Goal: Task Accomplishment & Management: Manage account settings

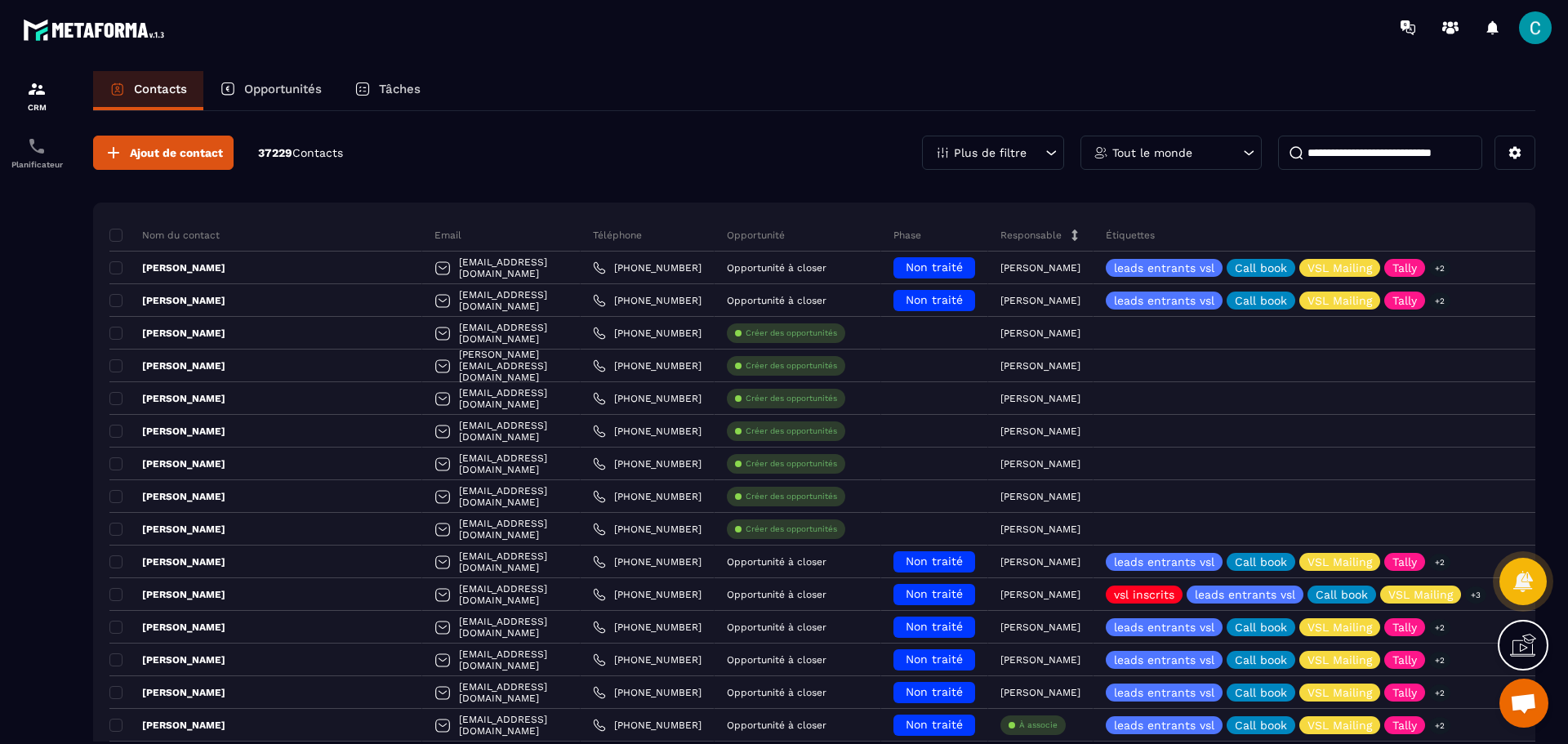
click at [277, 93] on p "Opportunités" at bounding box center [283, 89] width 78 height 15
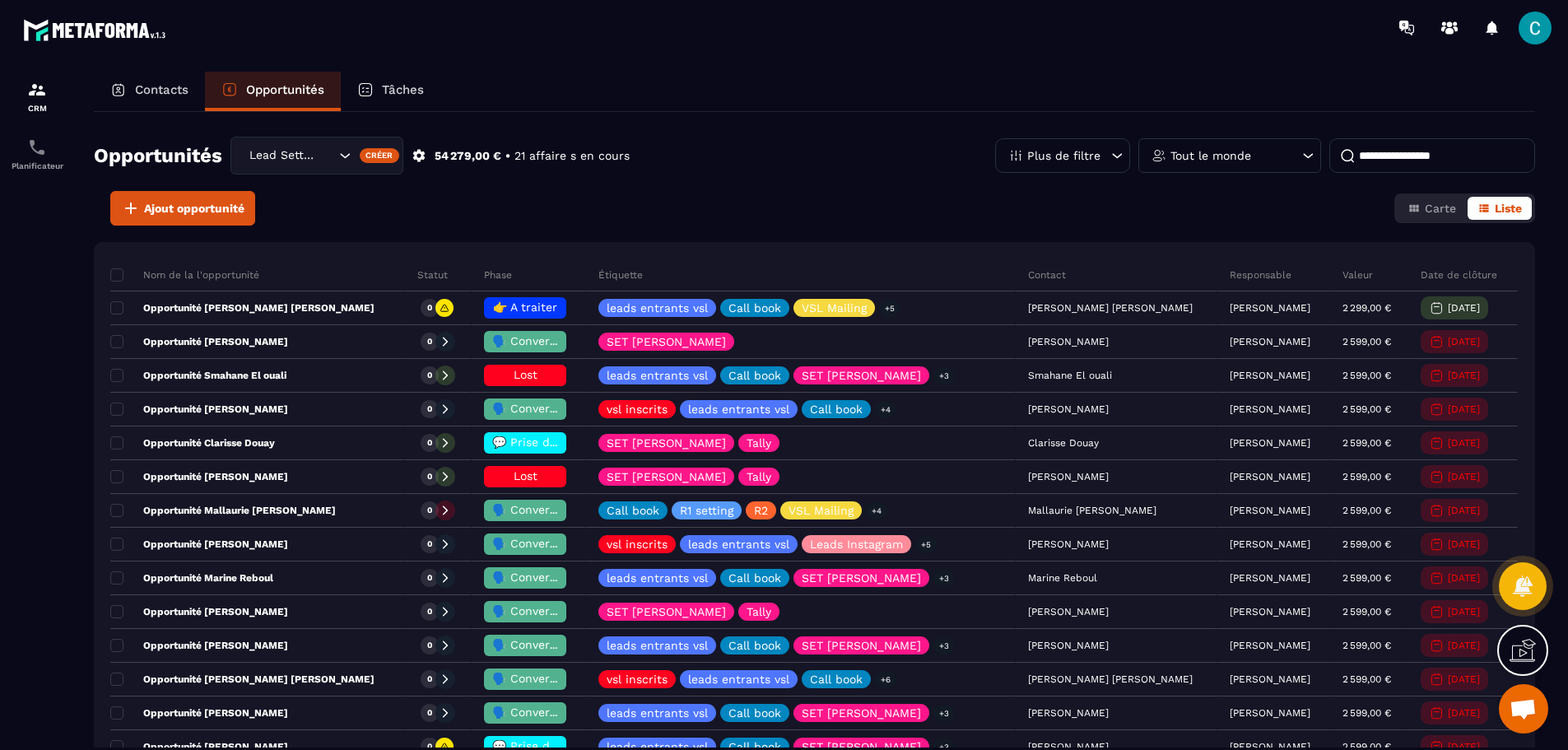
click at [366, 156] on div "Créer" at bounding box center [380, 156] width 40 height 15
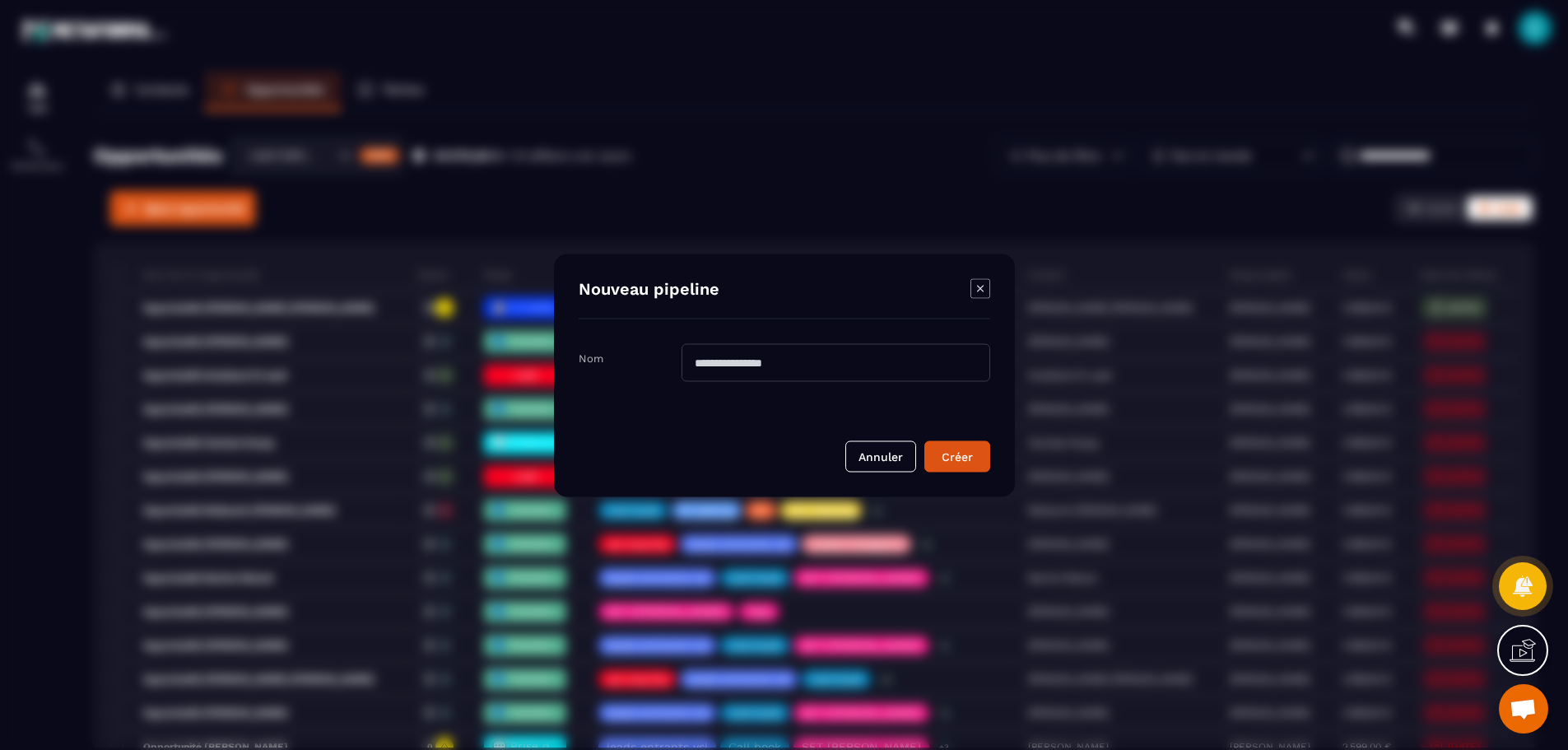
click at [336, 151] on div "Modal window" at bounding box center [784, 375] width 1568 height 750
click at [972, 280] on div "Nouveau pipeline" at bounding box center [784, 299] width 411 height 40
click at [980, 292] on icon "Modal window" at bounding box center [979, 288] width 19 height 19
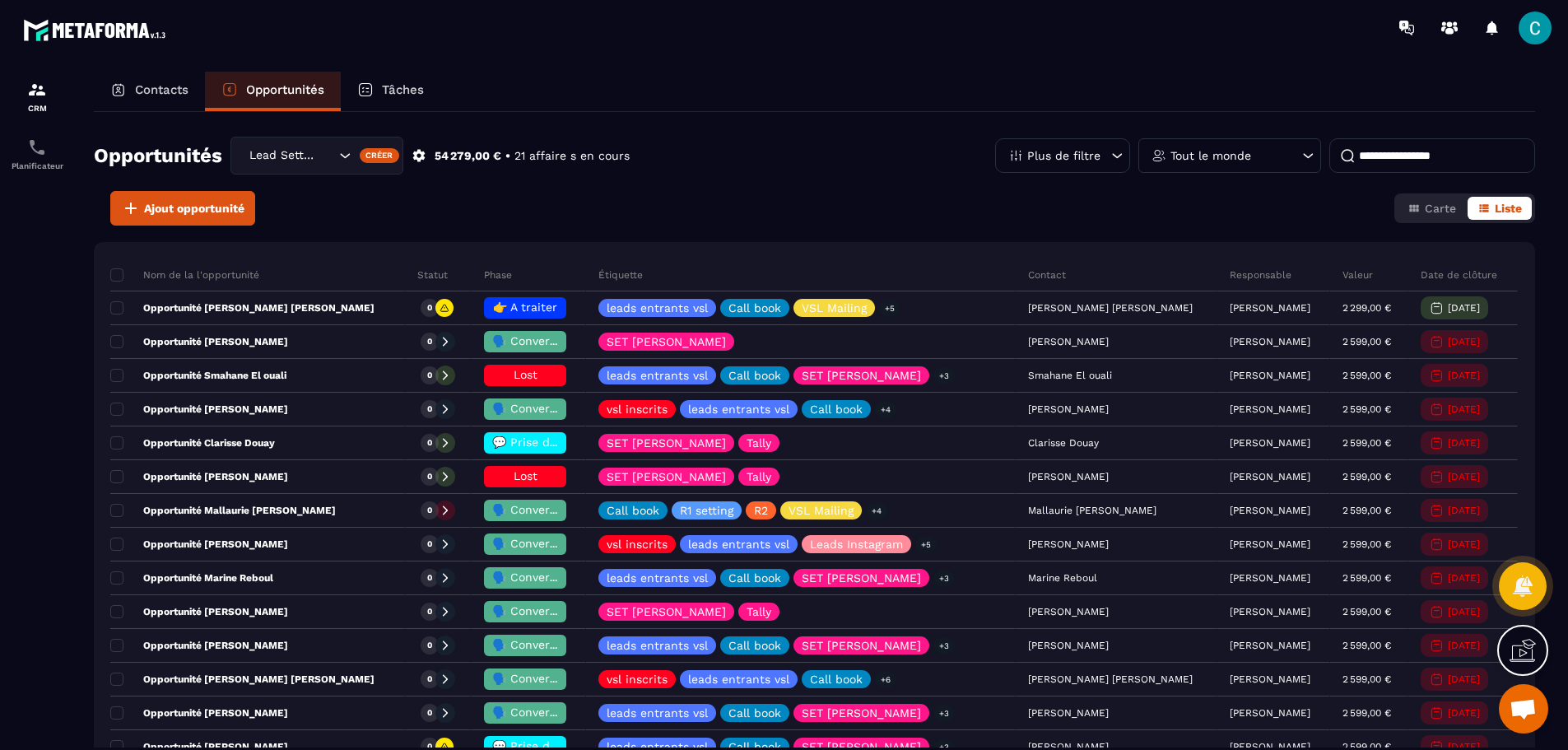
click at [288, 149] on div "Lead Setting" at bounding box center [290, 156] width 93 height 19
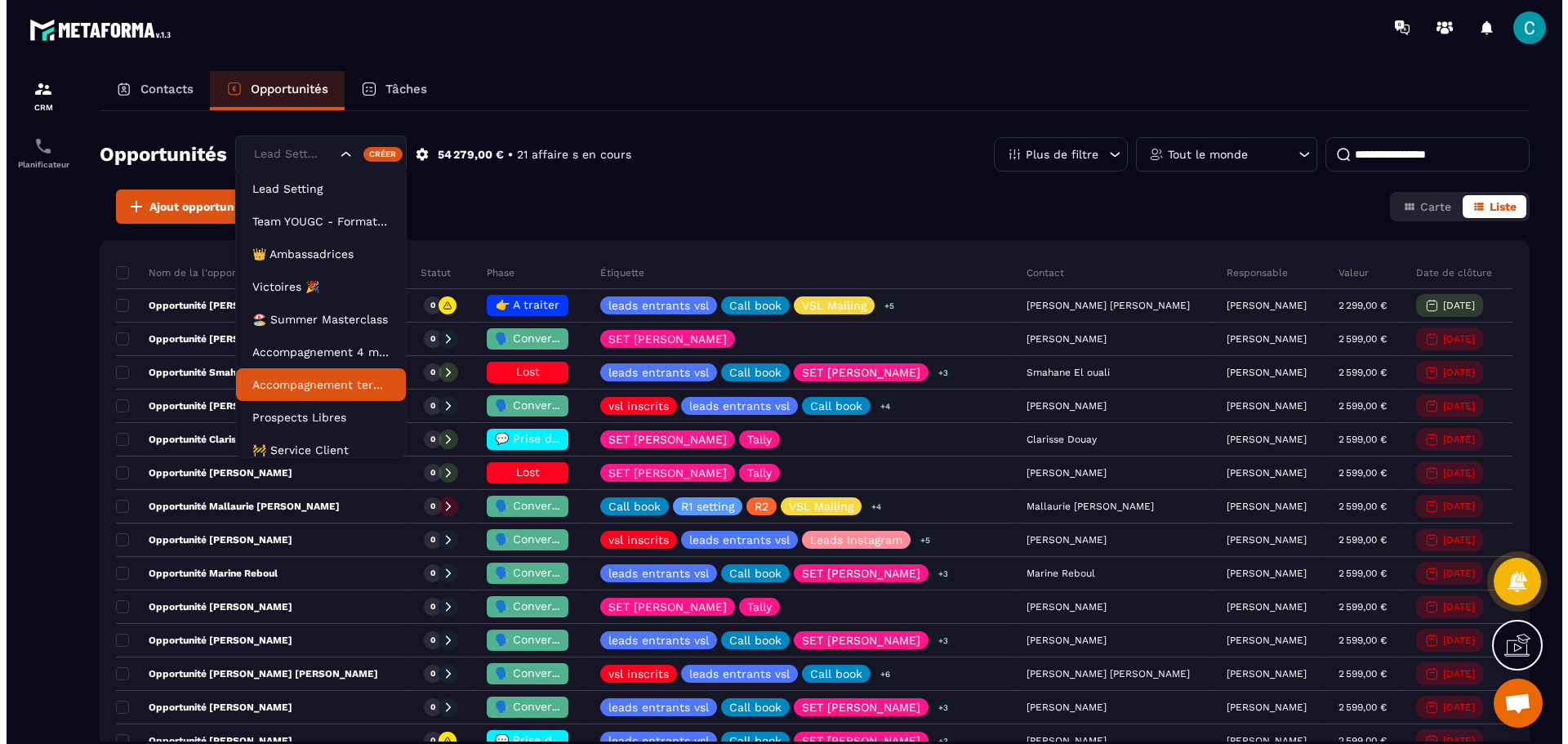
scroll to position [74, 0]
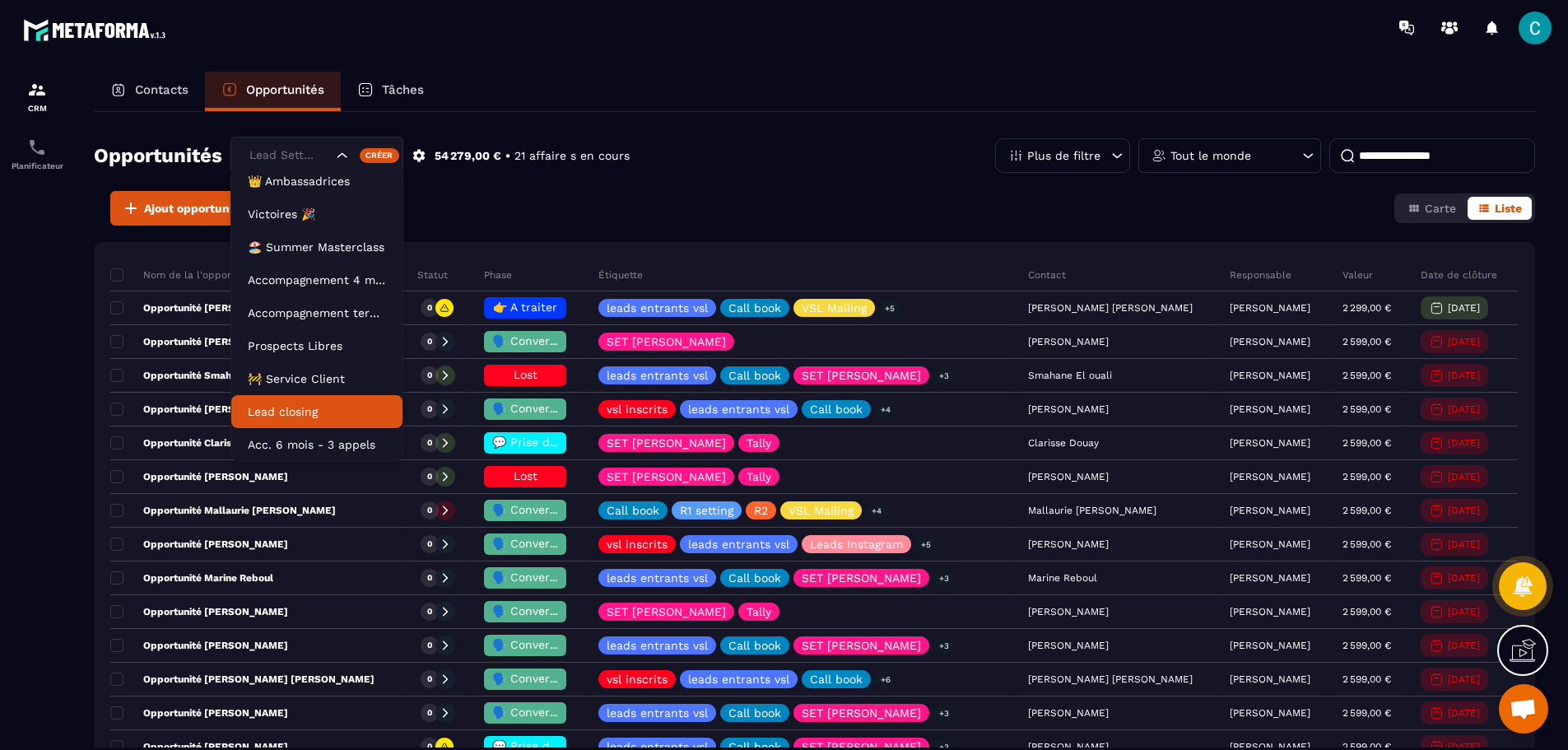
click at [297, 414] on p "Lead closing" at bounding box center [316, 412] width 138 height 17
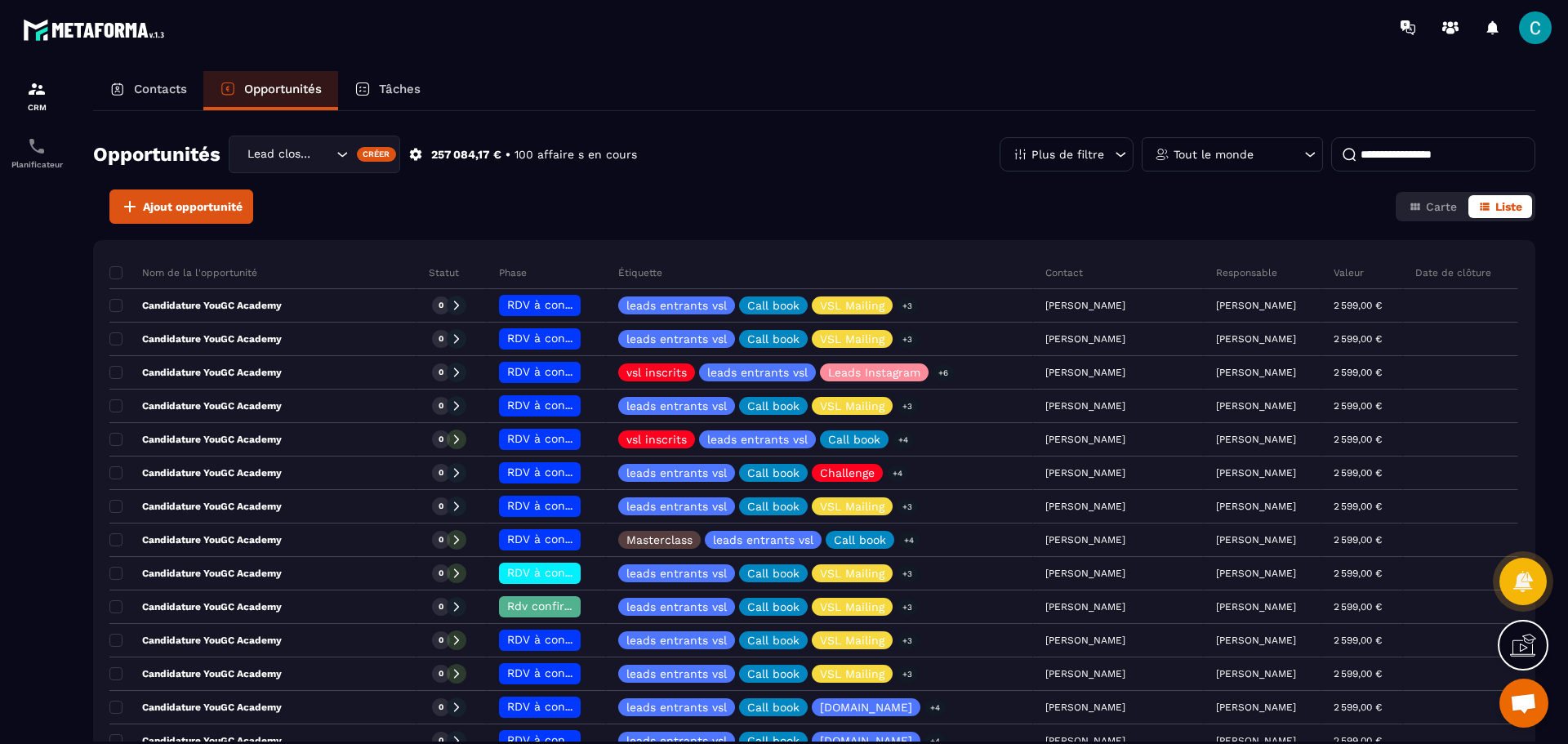
click at [1305, 154] on icon at bounding box center [1310, 154] width 17 height 17
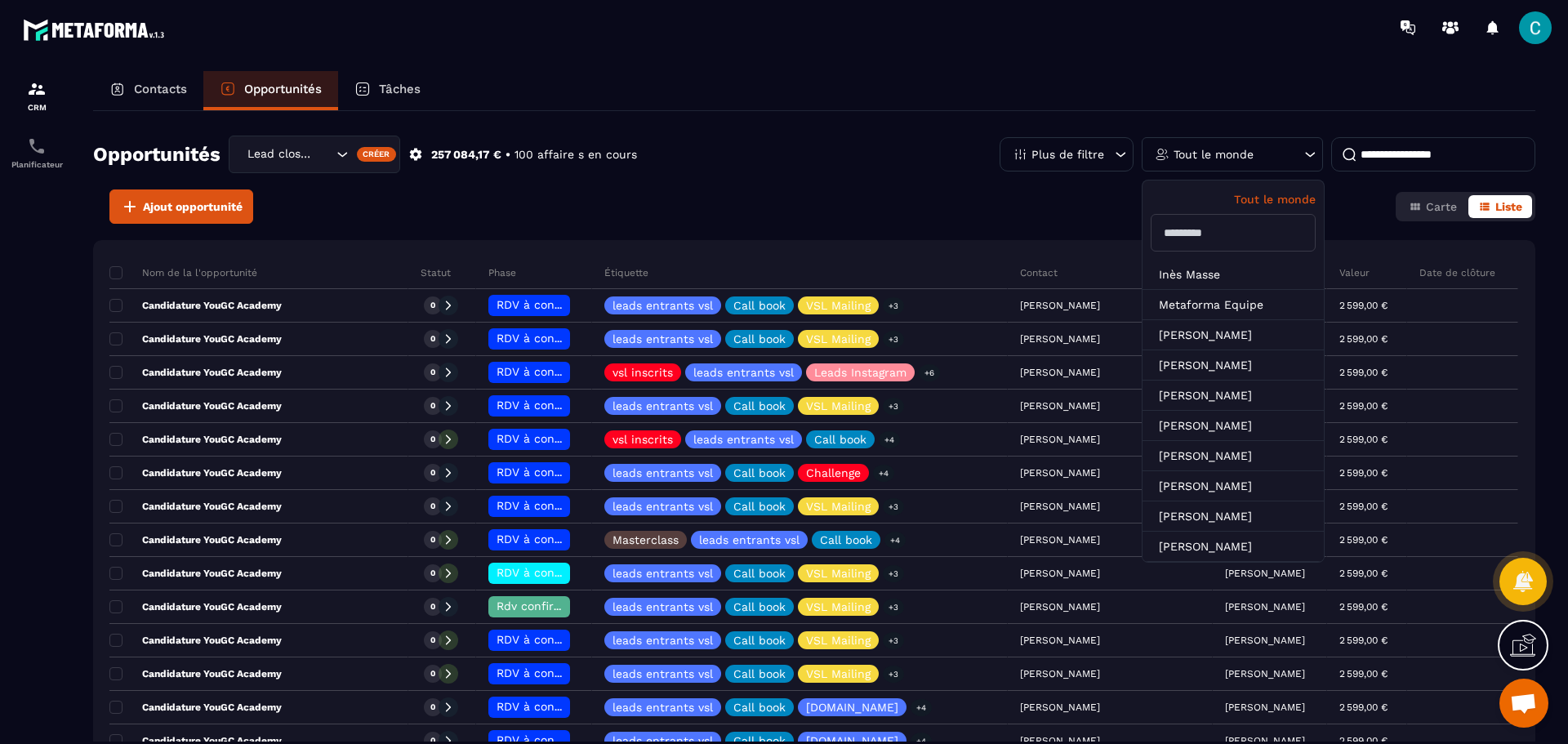
click at [1213, 229] on input "text" at bounding box center [1233, 232] width 165 height 38
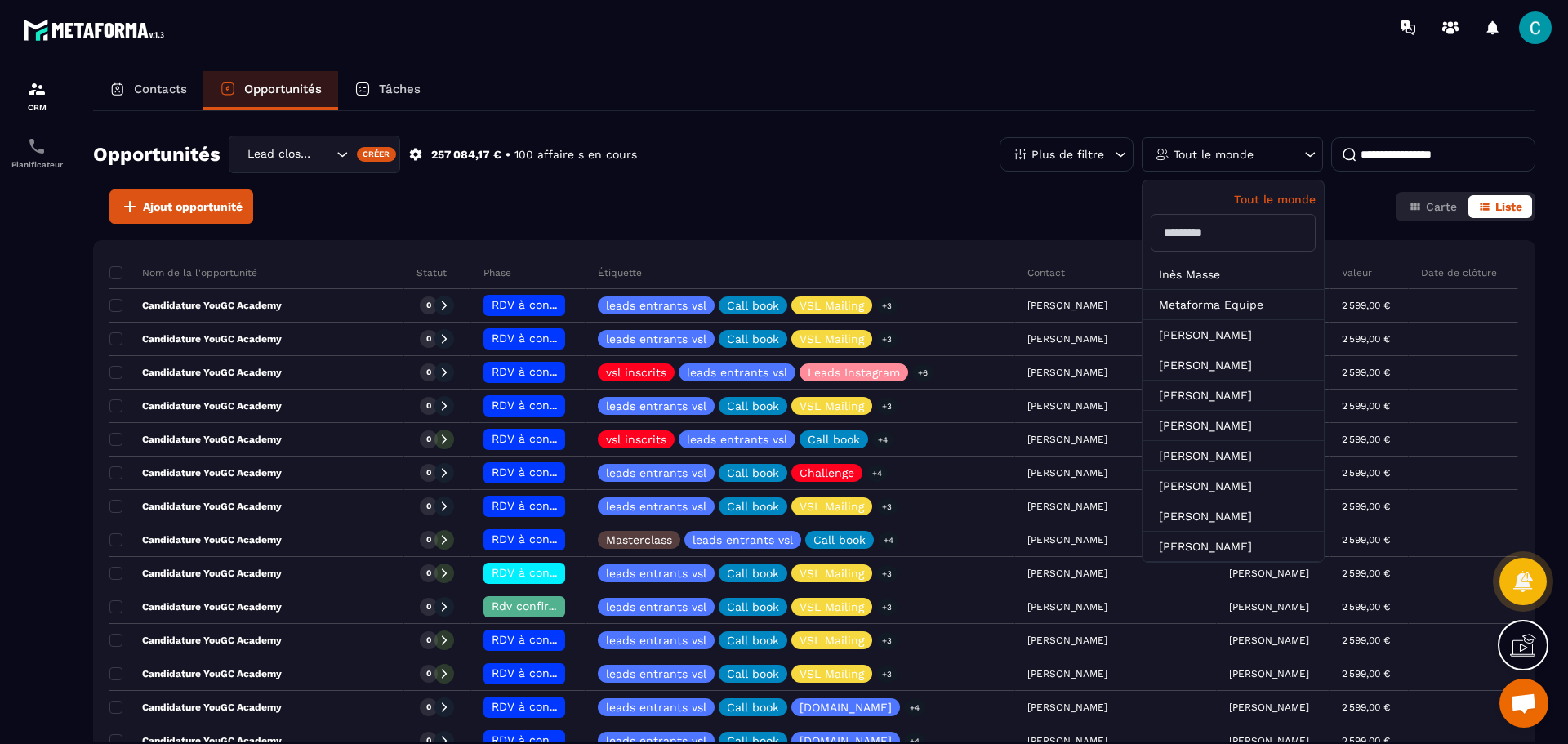
click at [1211, 230] on input "text" at bounding box center [1233, 232] width 165 height 38
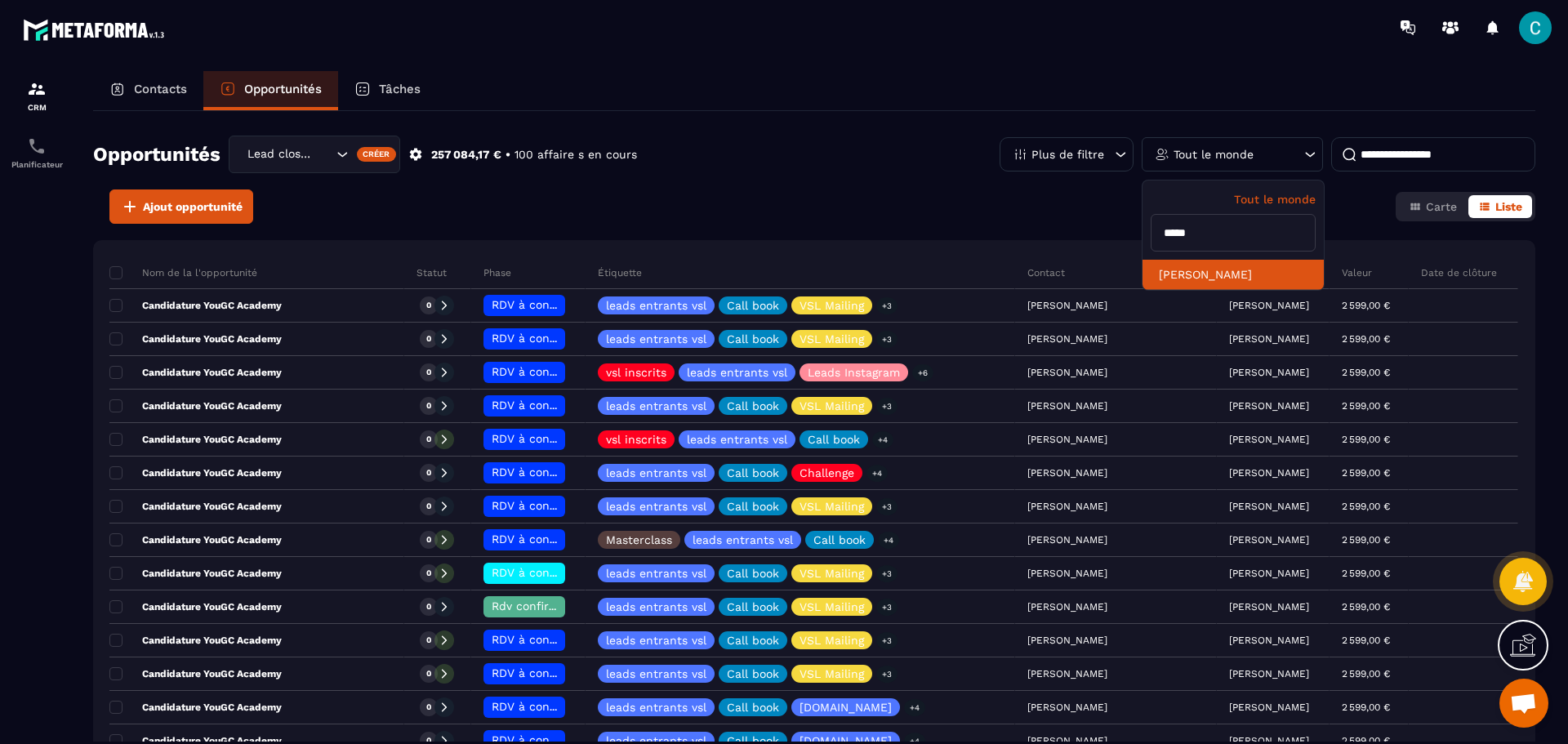
type input "*****"
click at [1234, 275] on li "[PERSON_NAME]" at bounding box center [1233, 275] width 181 height 30
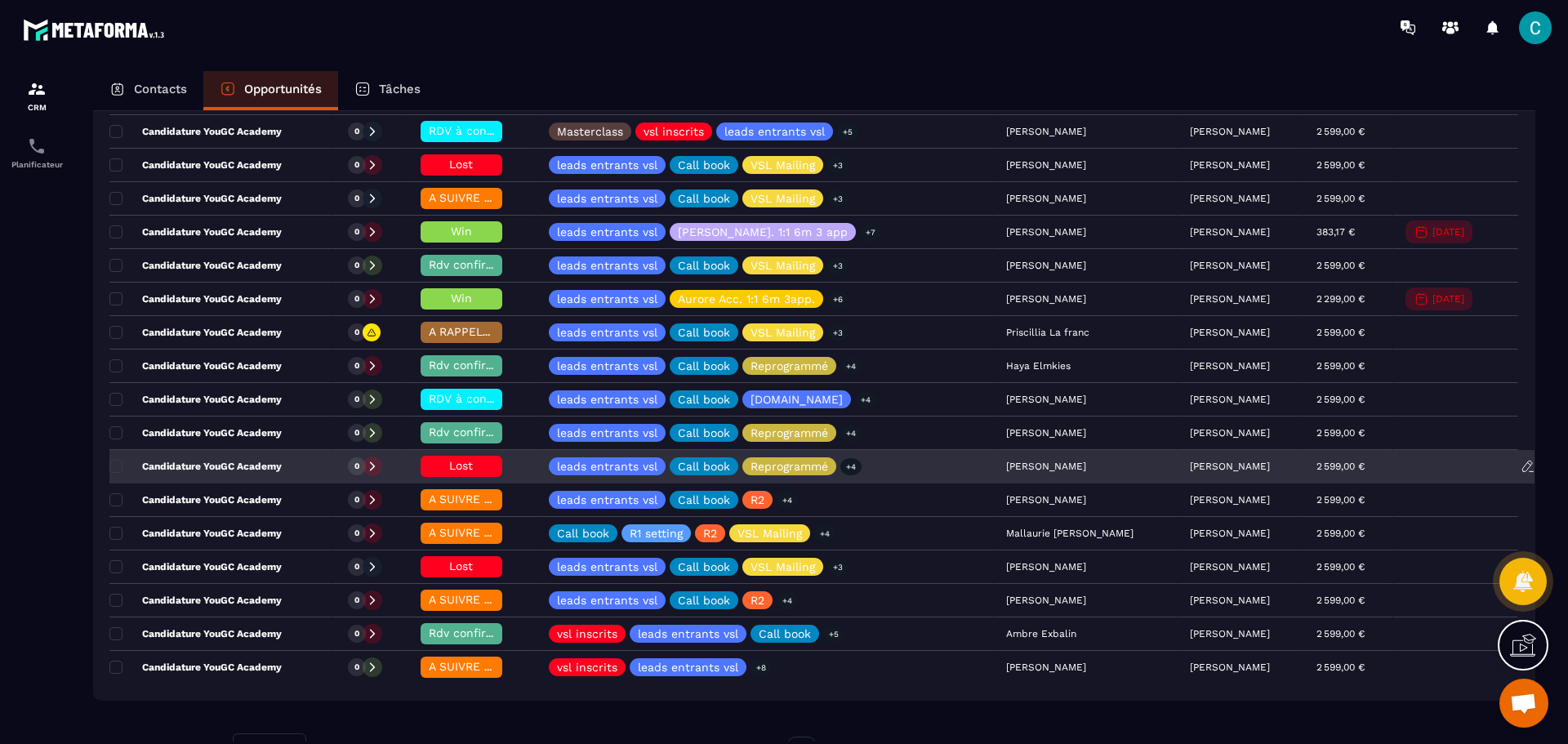
scroll to position [370, 0]
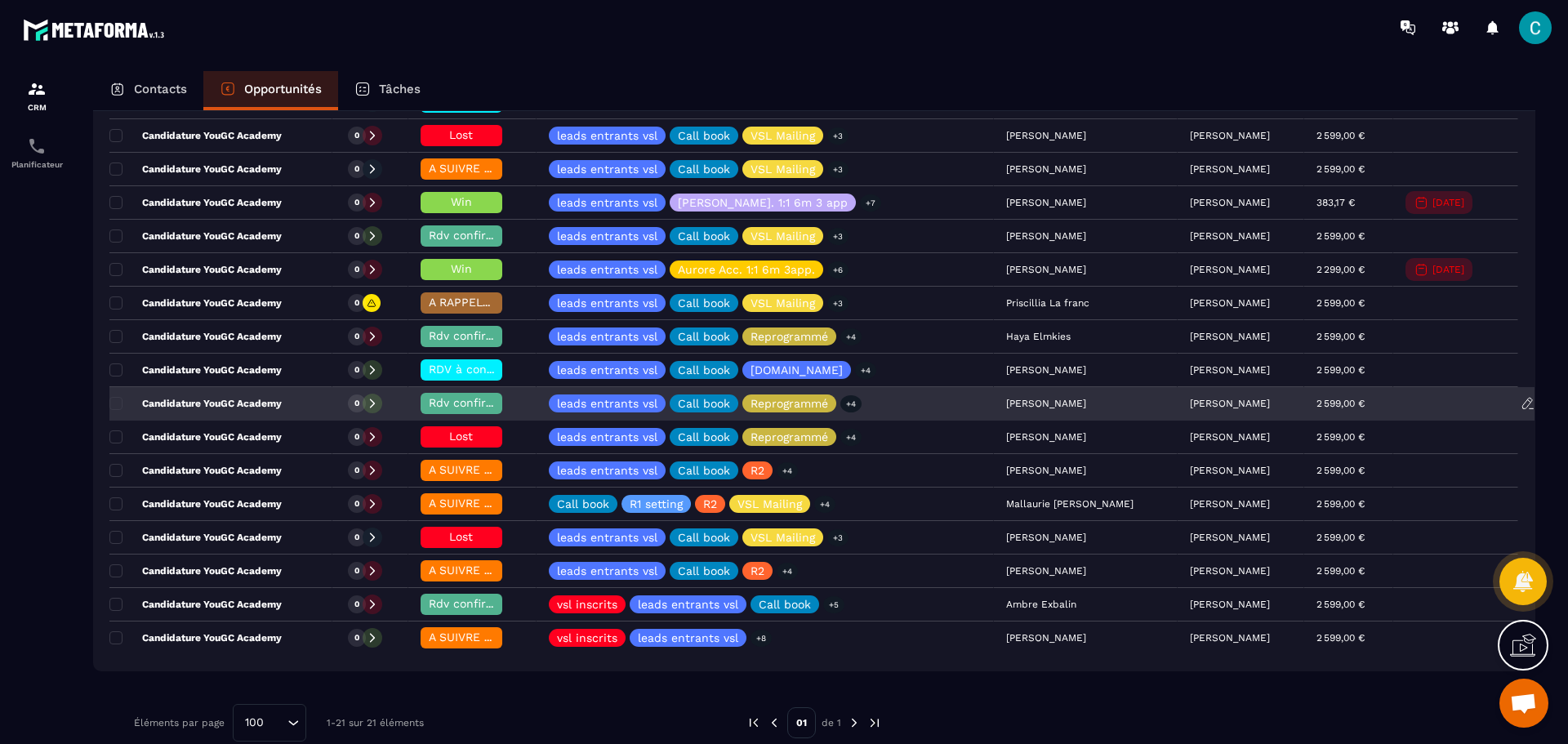
click at [1014, 397] on div "[PERSON_NAME]" at bounding box center [1086, 404] width 184 height 33
